Goal: Answer question/provide support

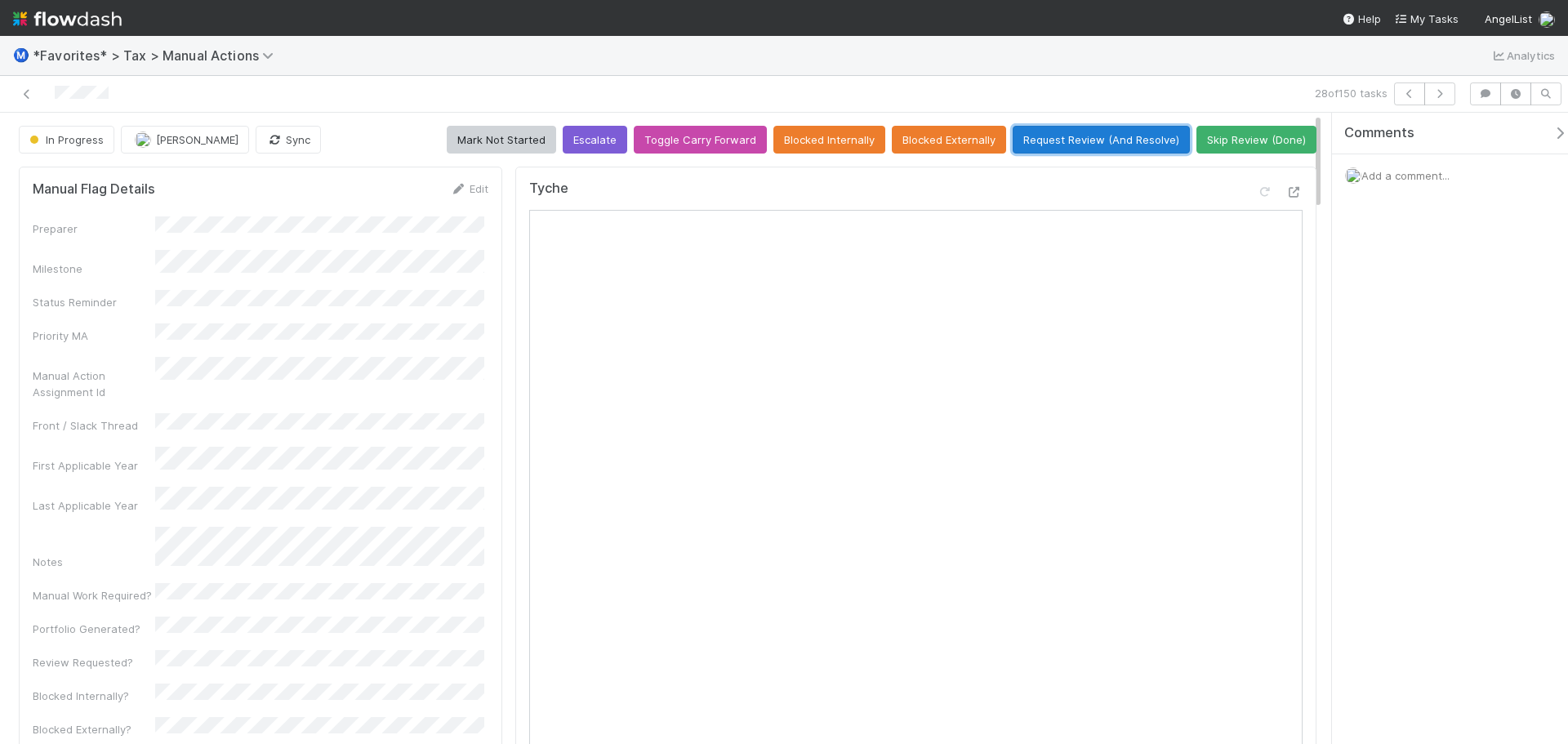
click at [1082, 135] on button "Request Review (And Resolve)" at bounding box center [1102, 140] width 177 height 28
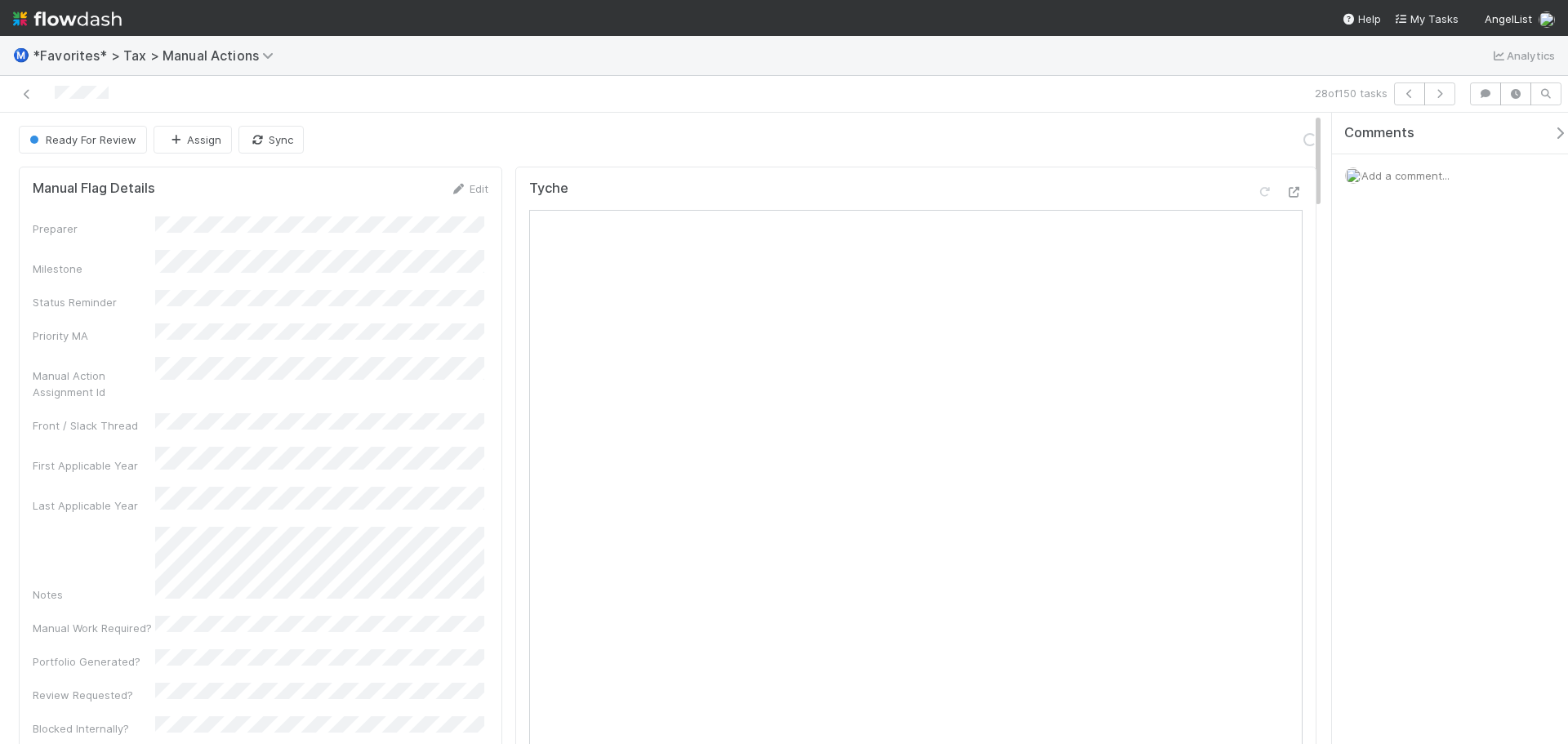
click at [1419, 173] on span "Add a comment..." at bounding box center [1406, 175] width 89 height 13
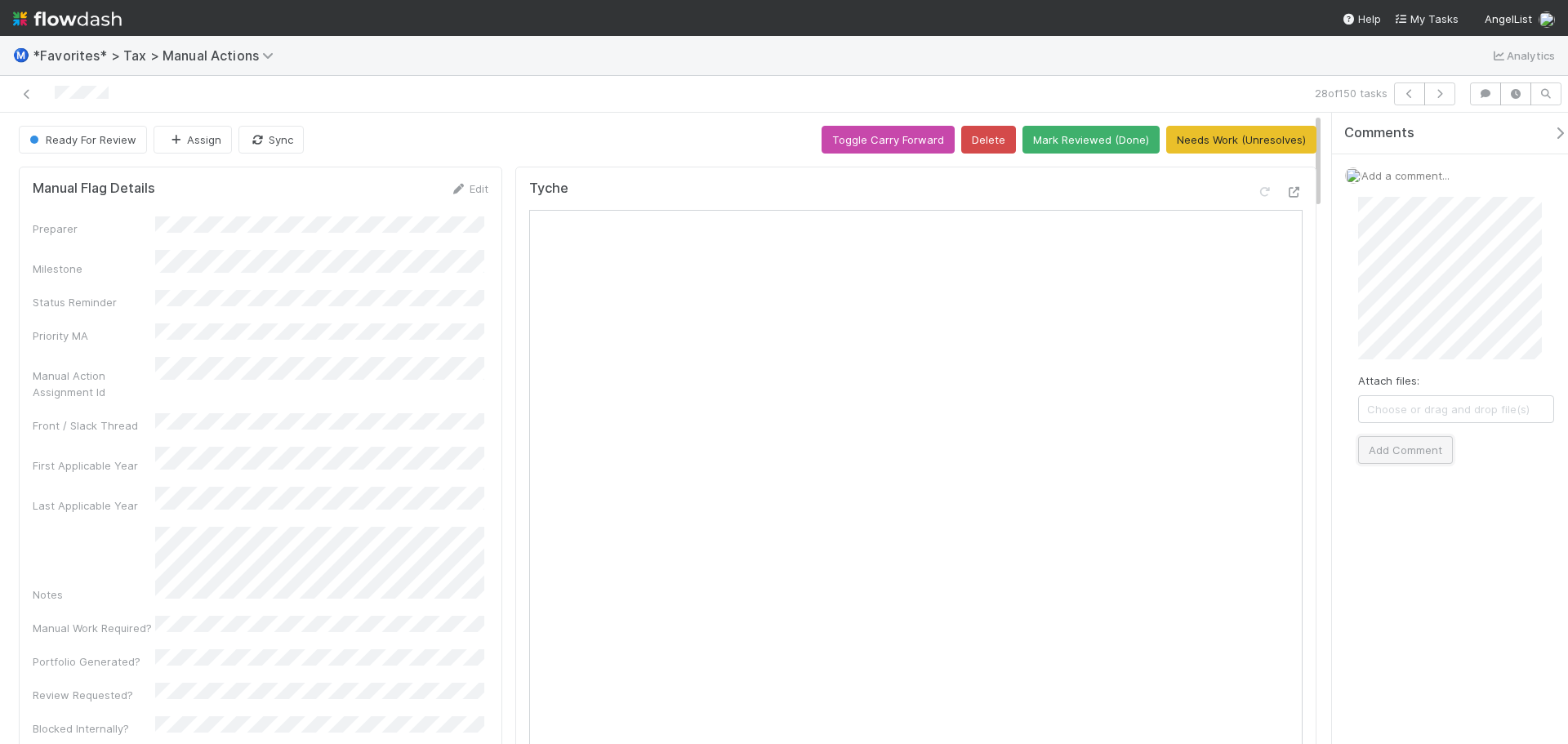
click at [1421, 439] on button "Add Comment" at bounding box center [1406, 450] width 95 height 28
click at [16, 89] on div at bounding box center [372, 94] width 731 height 23
click at [30, 94] on icon at bounding box center [27, 95] width 16 height 10
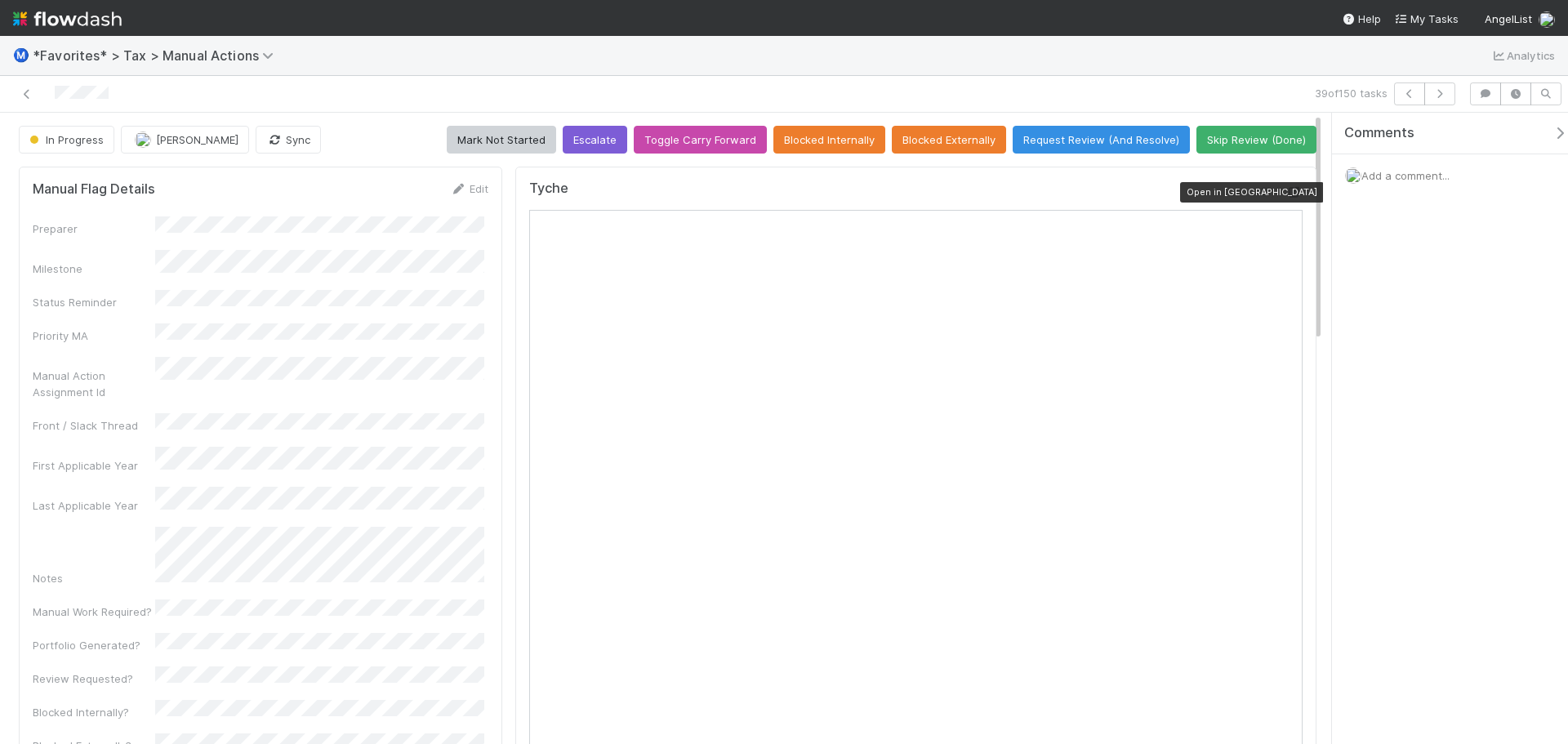
click at [1287, 191] on icon at bounding box center [1295, 192] width 16 height 10
